Goal: Task Accomplishment & Management: Manage account settings

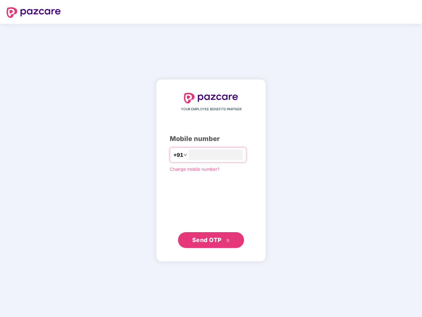
click at [211, 159] on input "number" at bounding box center [216, 155] width 54 height 11
click at [34, 13] on img at bounding box center [34, 12] width 54 height 11
click at [173, 155] on span "+91" at bounding box center [178, 155] width 10 height 8
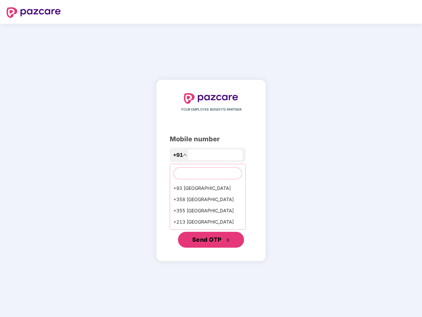
click at [211, 240] on span "Send OTP" at bounding box center [206, 239] width 29 height 7
